Goal: Information Seeking & Learning: Learn about a topic

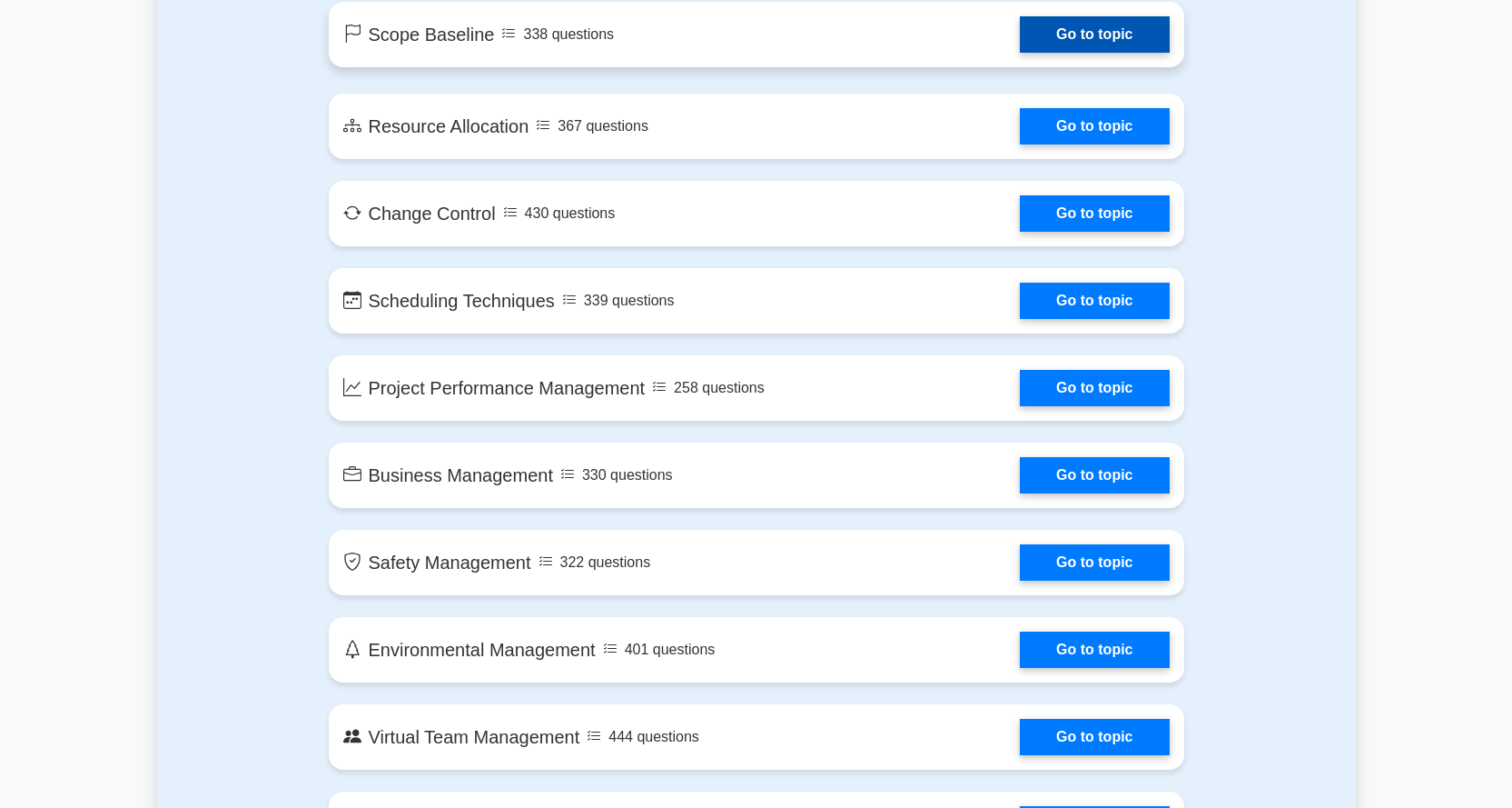
scroll to position [2816, 0]
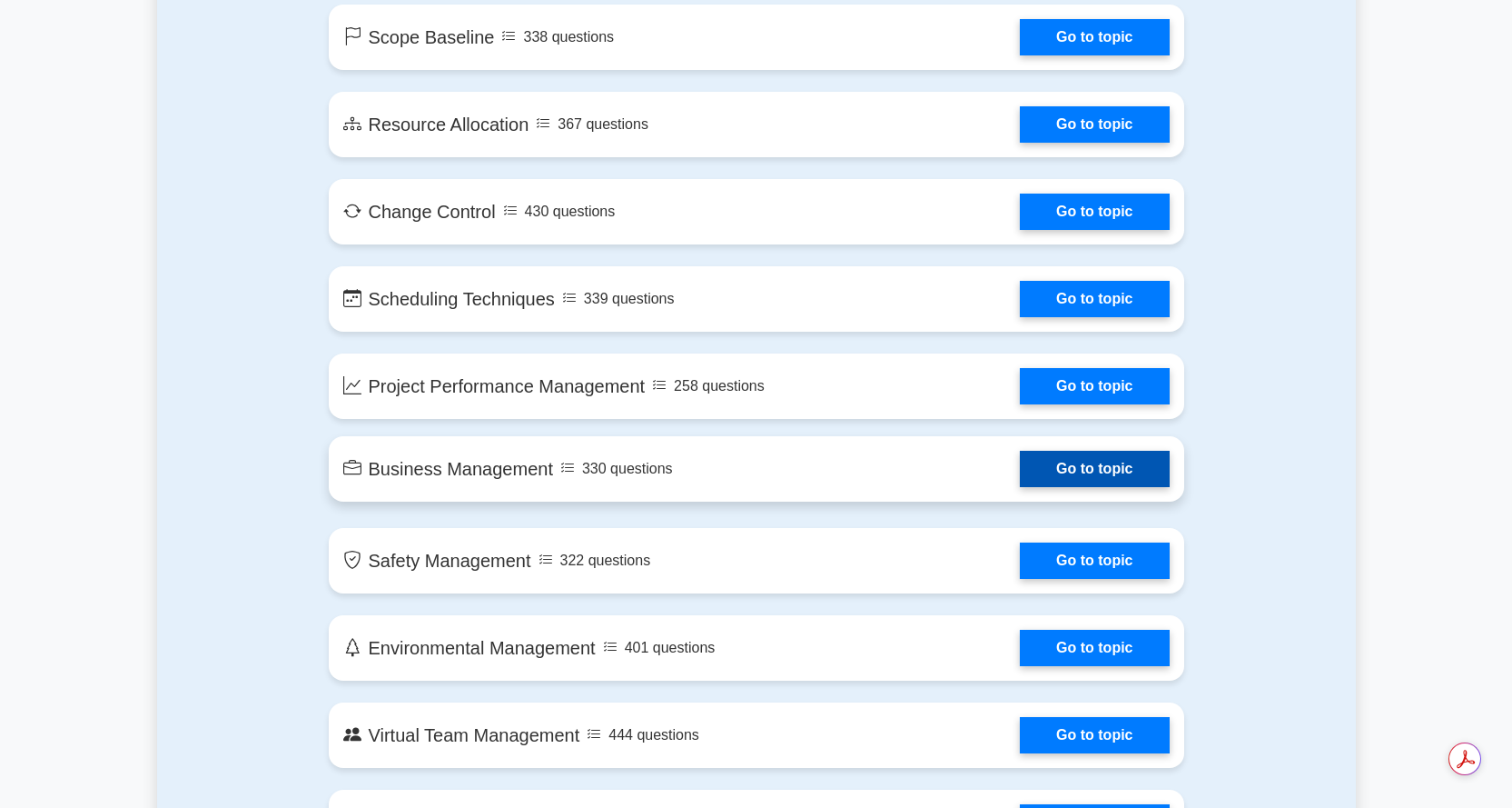
click at [1069, 466] on link "Go to topic" at bounding box center [1093, 468] width 149 height 36
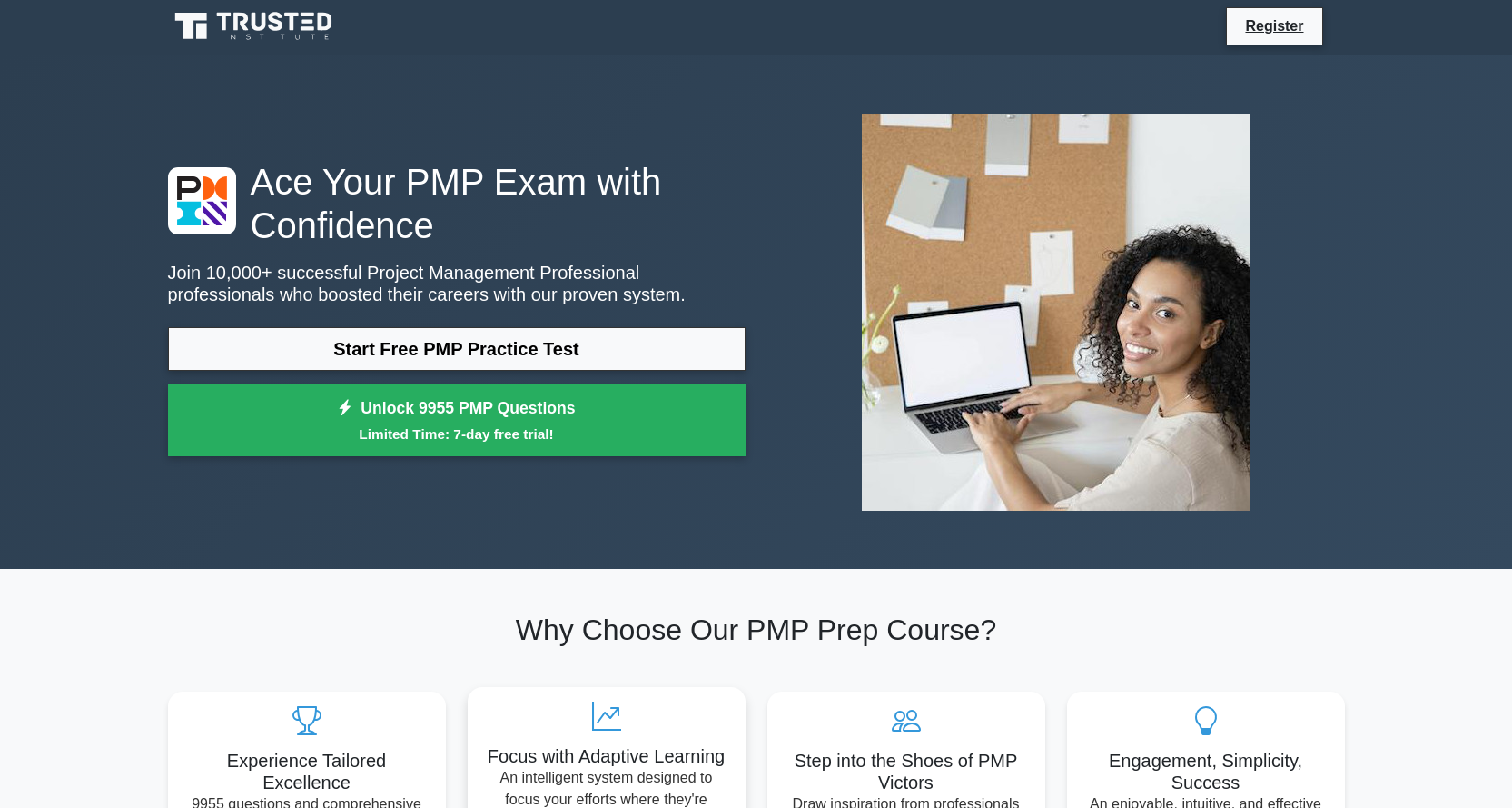
scroll to position [0, 0]
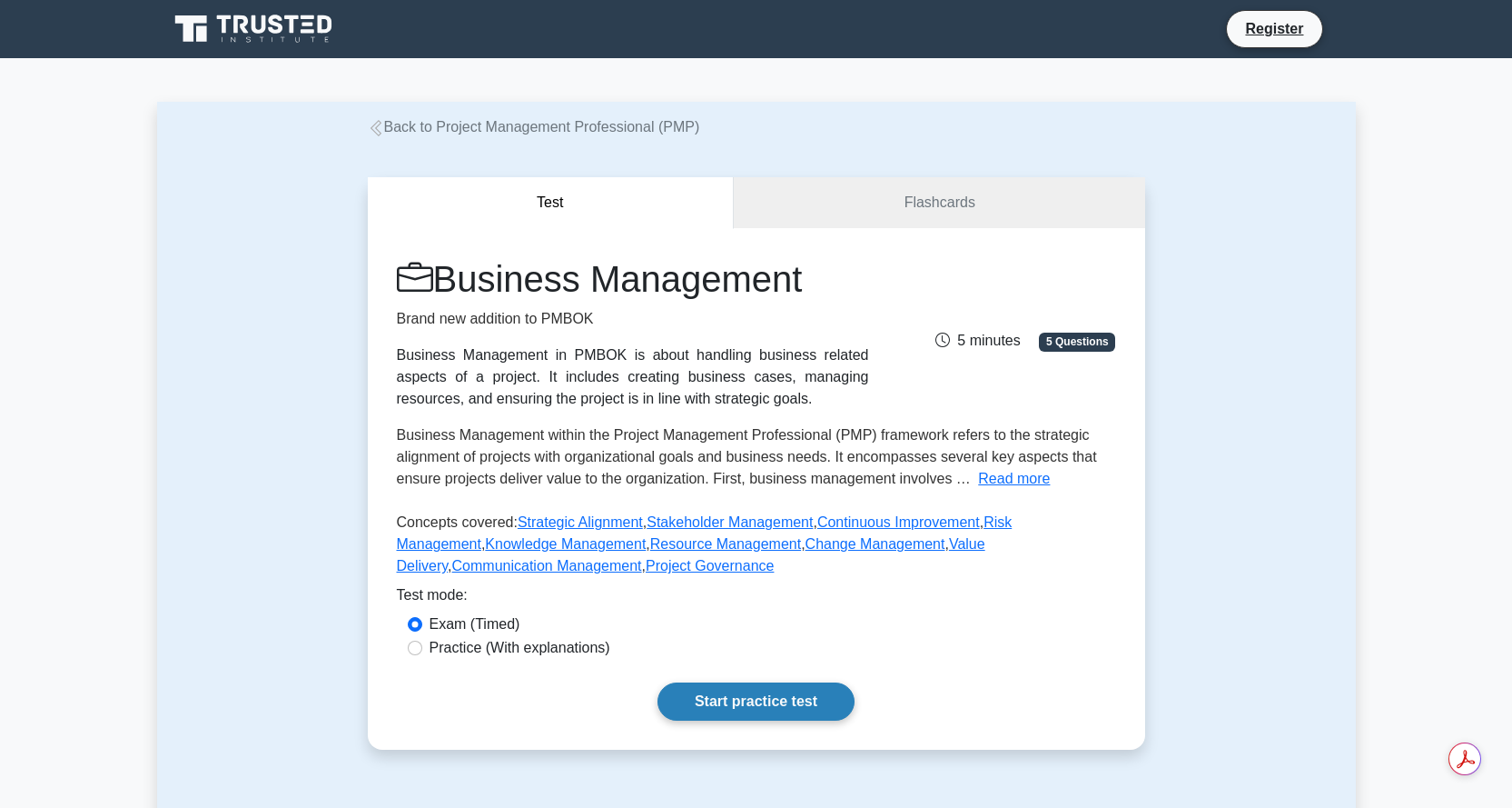
click at [761, 696] on link "Start practice test" at bounding box center [756, 700] width 197 height 38
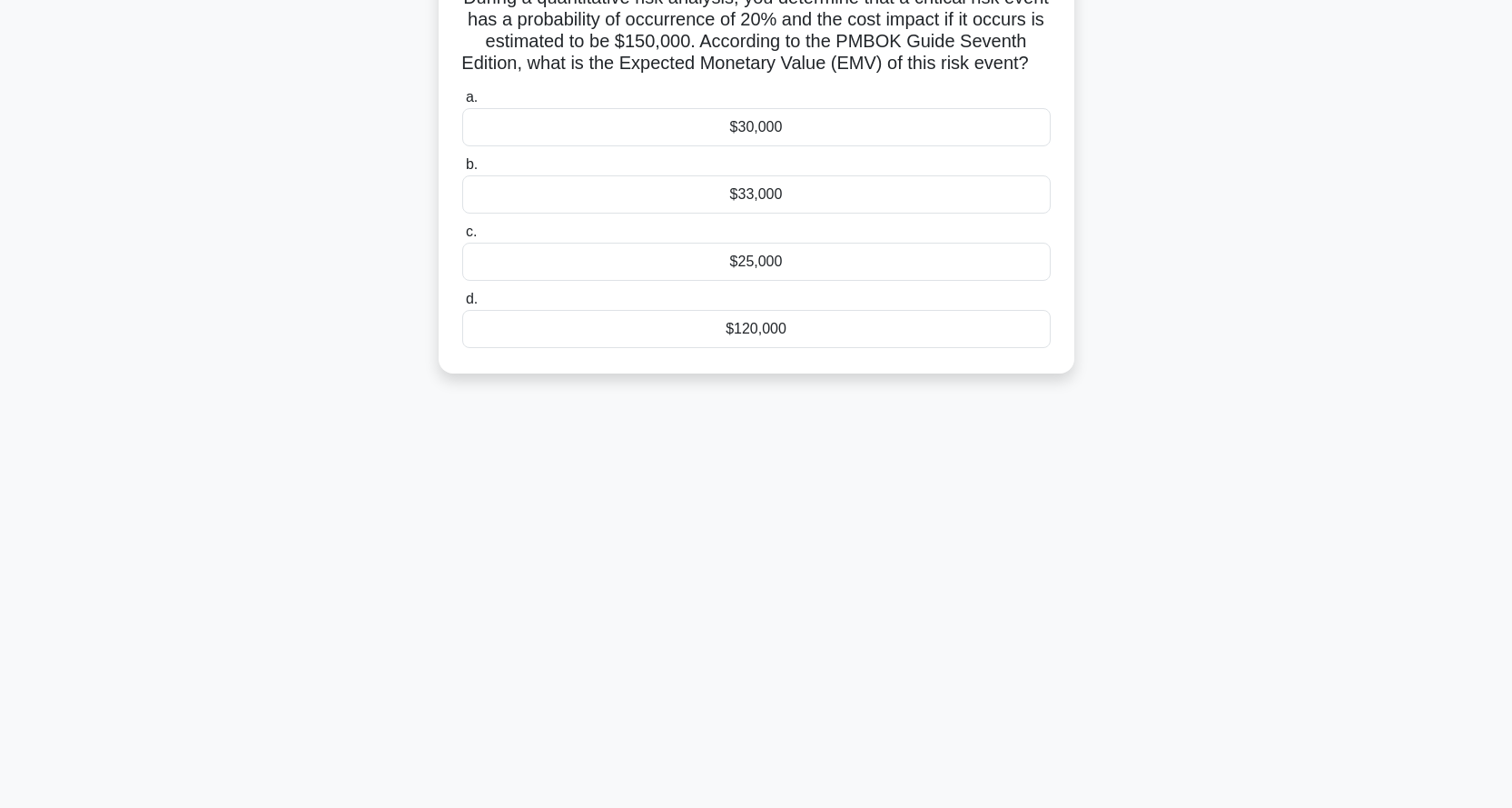
scroll to position [174, 0]
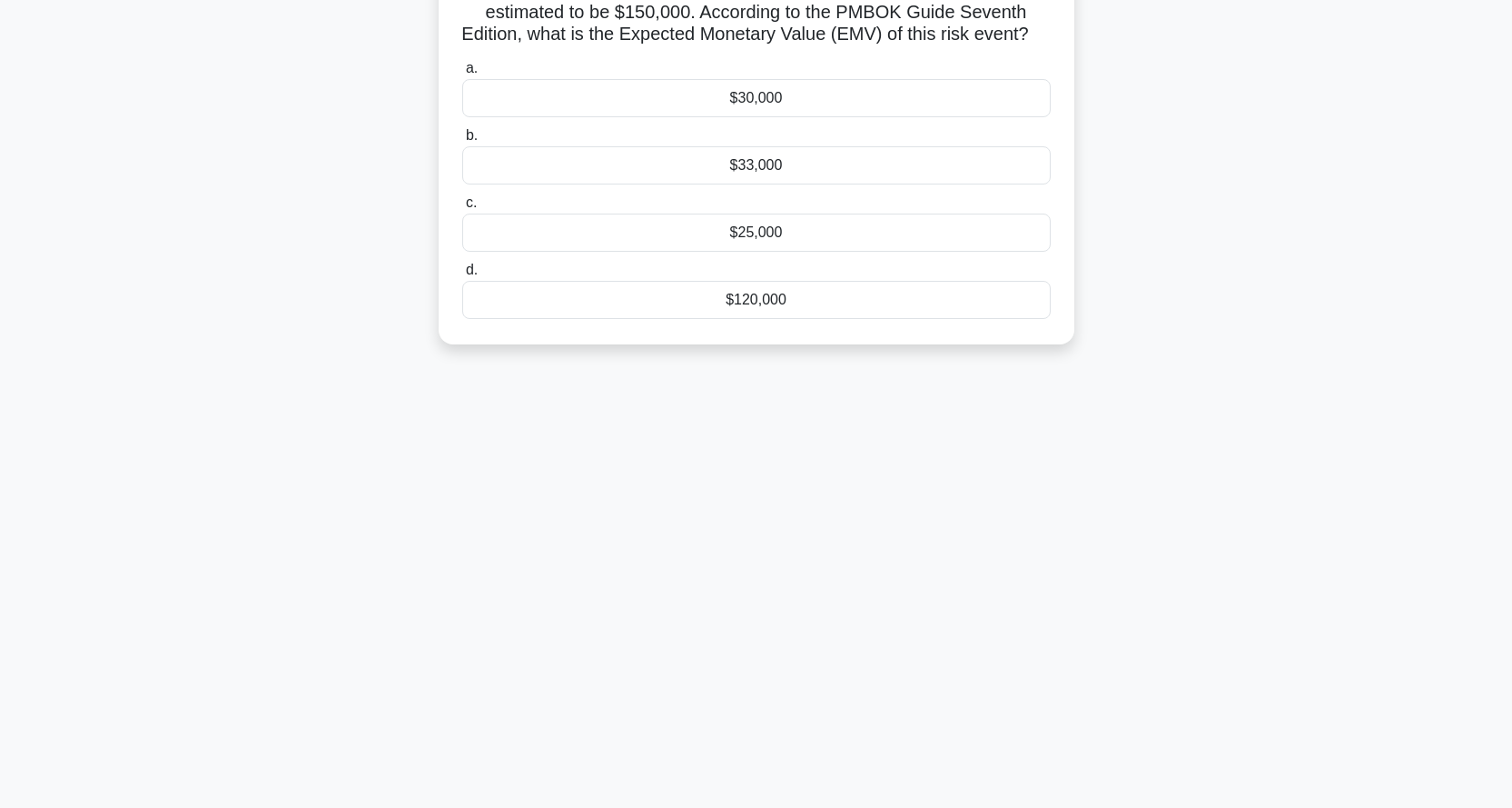
click at [751, 319] on div "$120,000" at bounding box center [756, 299] width 588 height 38
click at [462, 276] on input "d. $120,000" at bounding box center [462, 270] width 0 height 12
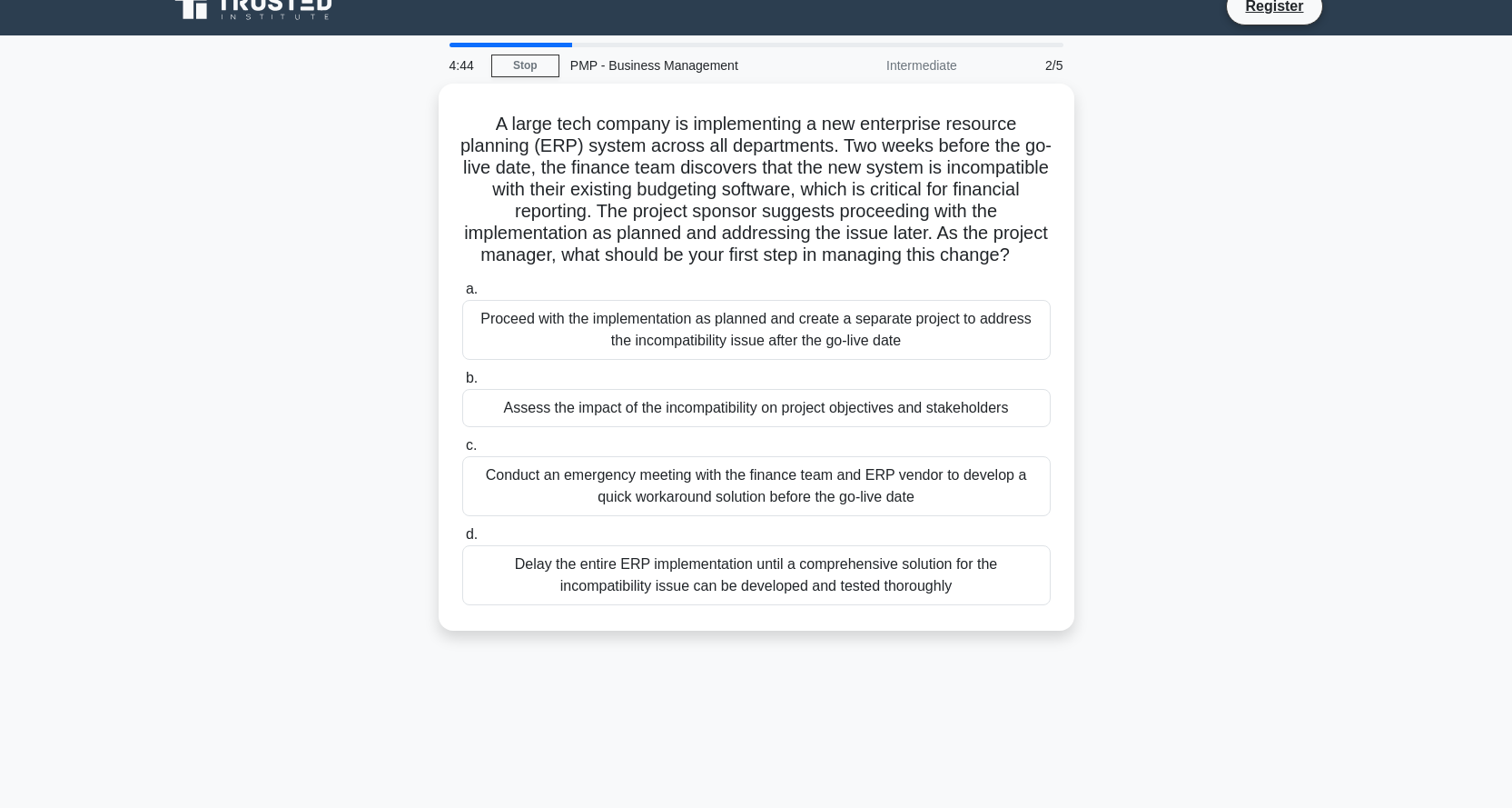
scroll to position [0, 0]
